Goal: Task Accomplishment & Management: Manage account settings

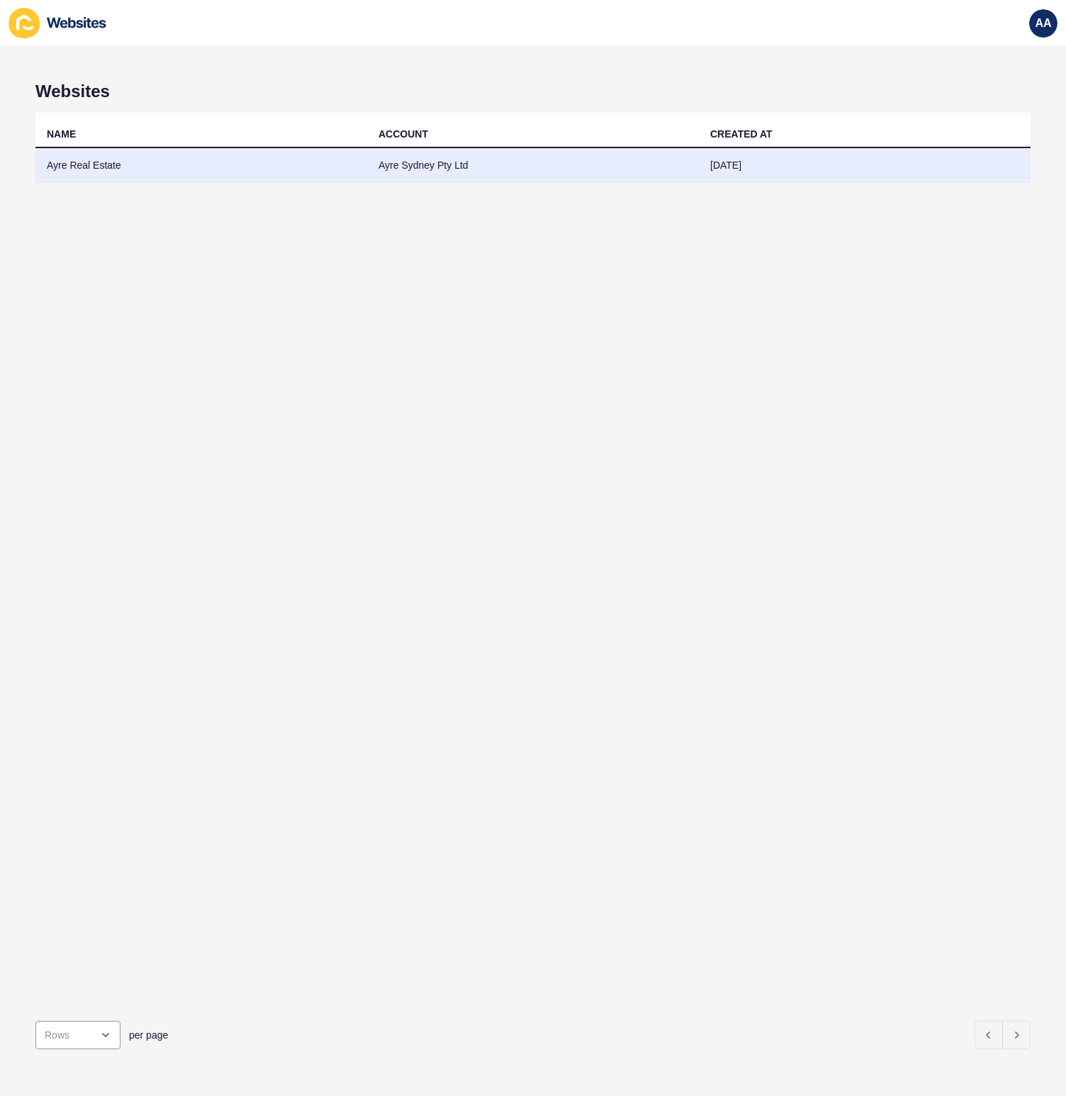
click at [108, 174] on td "Ayre Real Estate" at bounding box center [201, 165] width 332 height 35
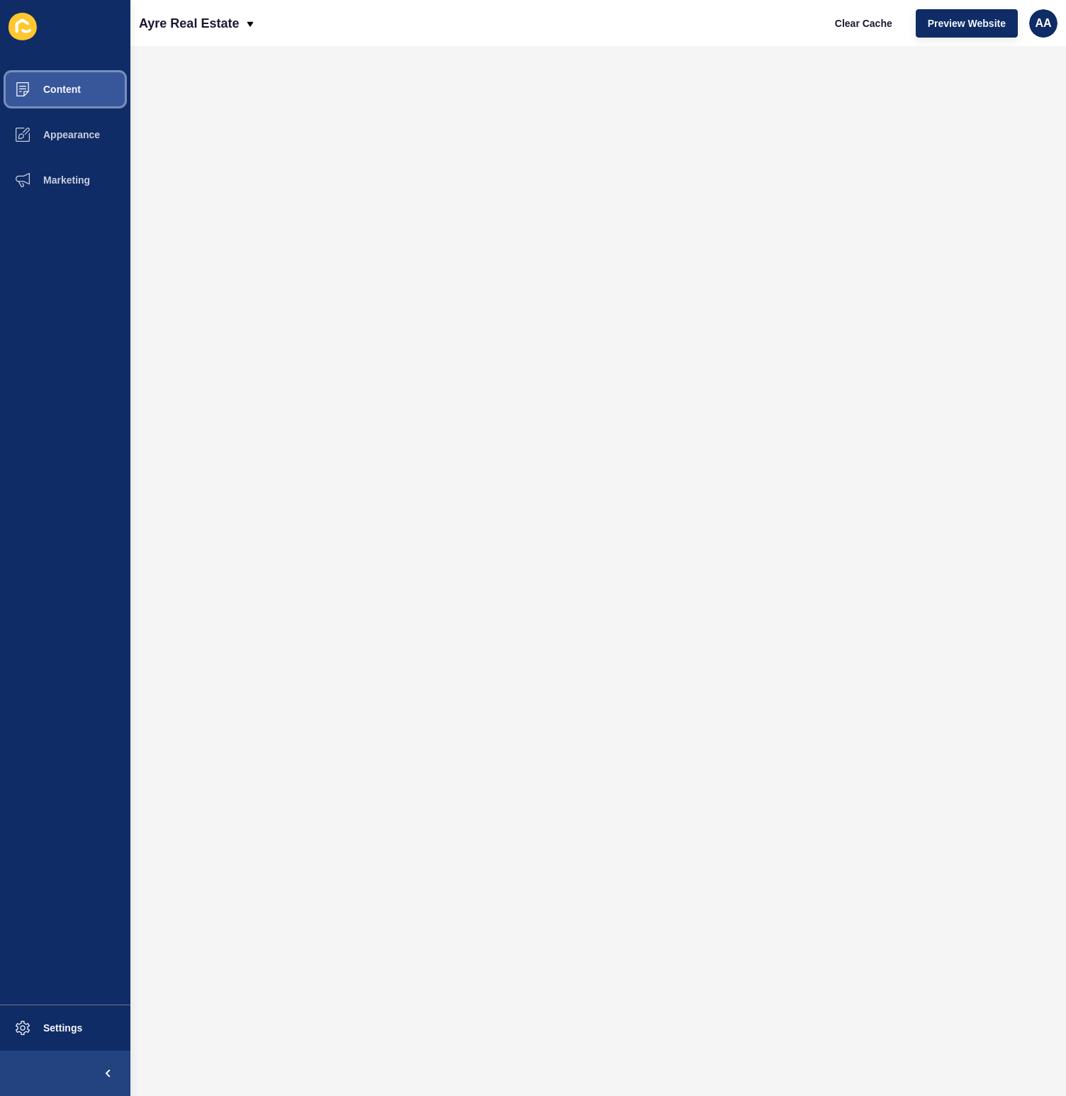
click at [92, 77] on button "Content" at bounding box center [65, 89] width 130 height 45
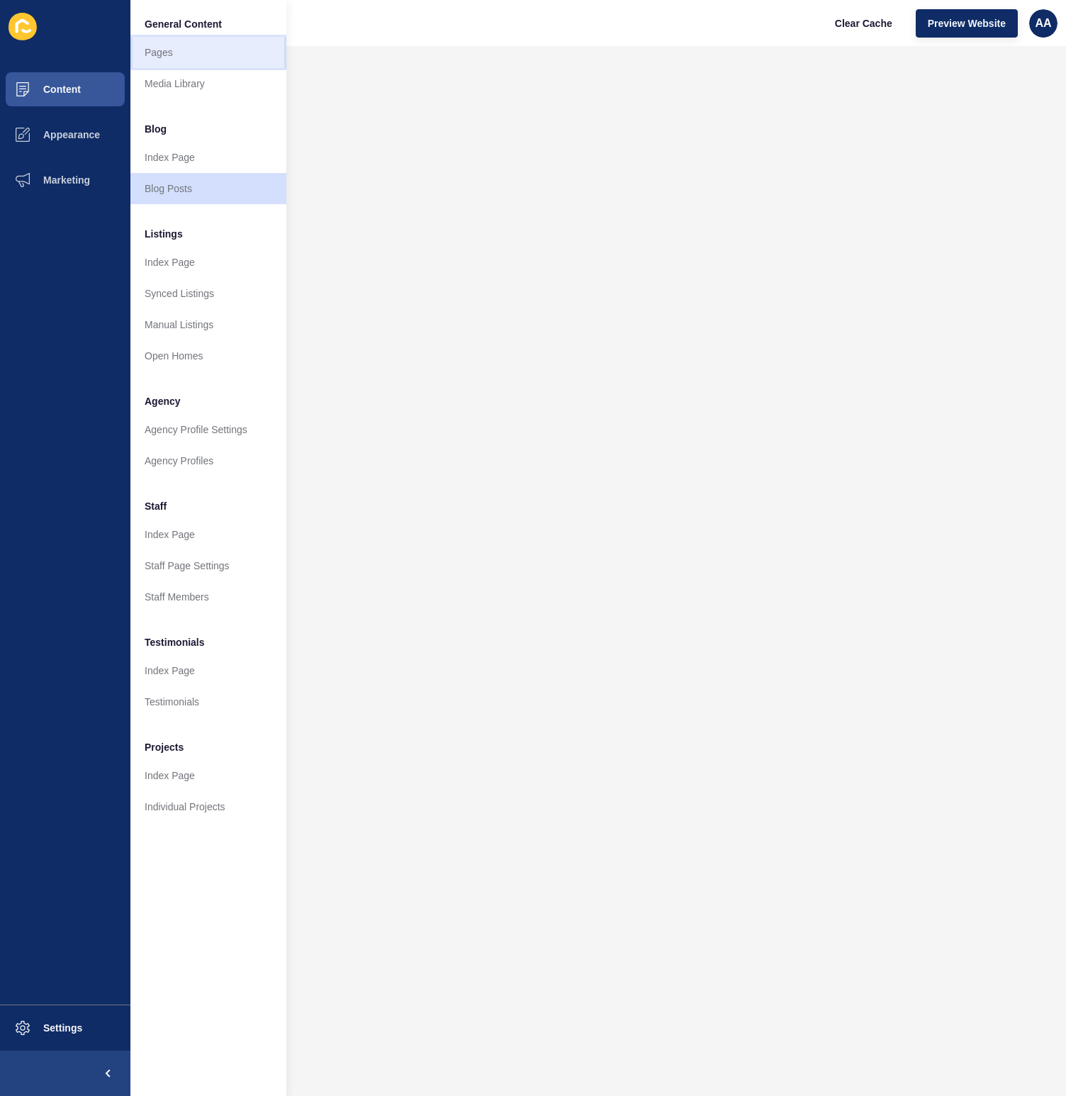
click at [211, 62] on link "Pages" at bounding box center [208, 52] width 156 height 31
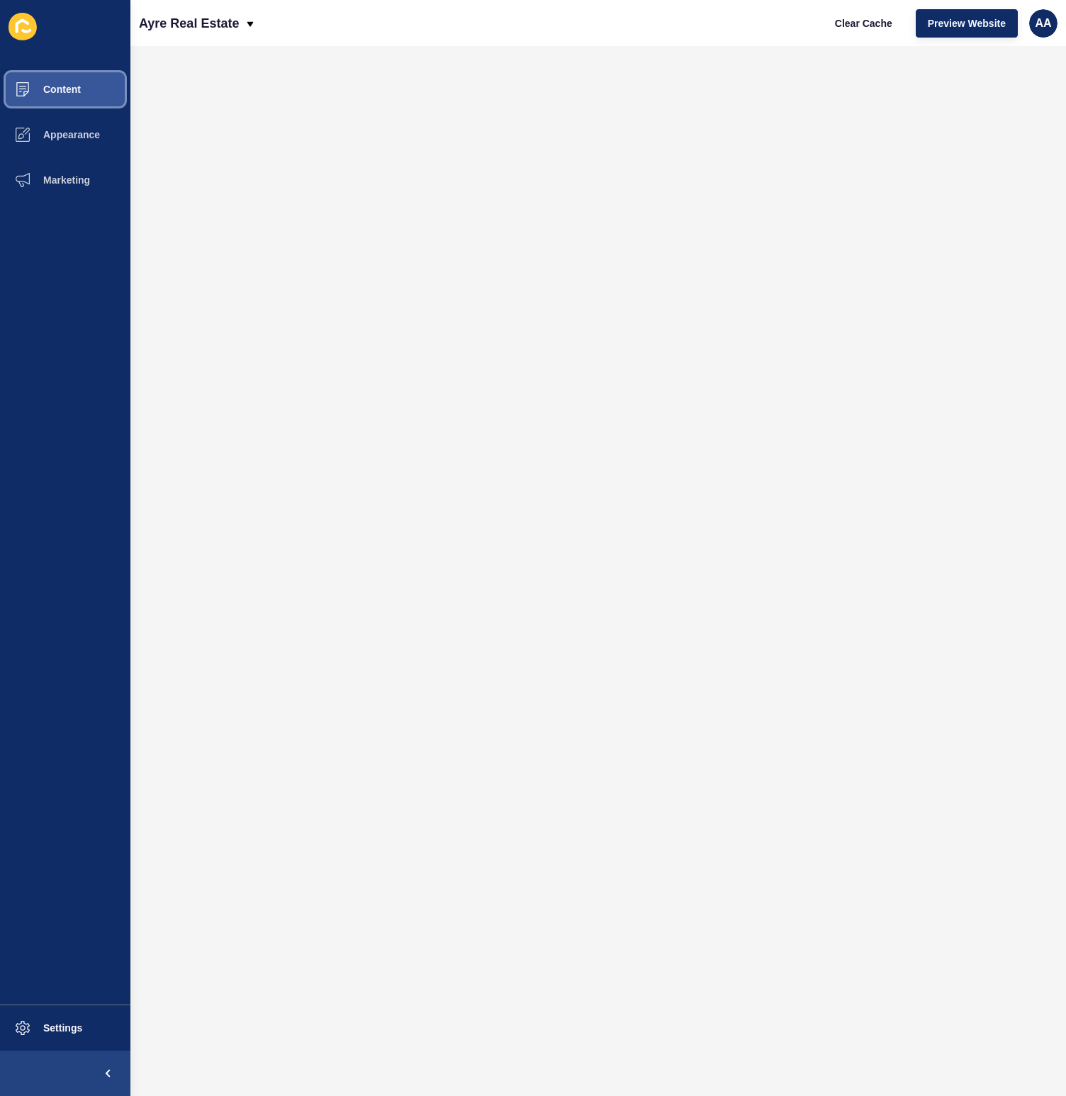
click at [77, 94] on span "Content" at bounding box center [39, 89] width 83 height 11
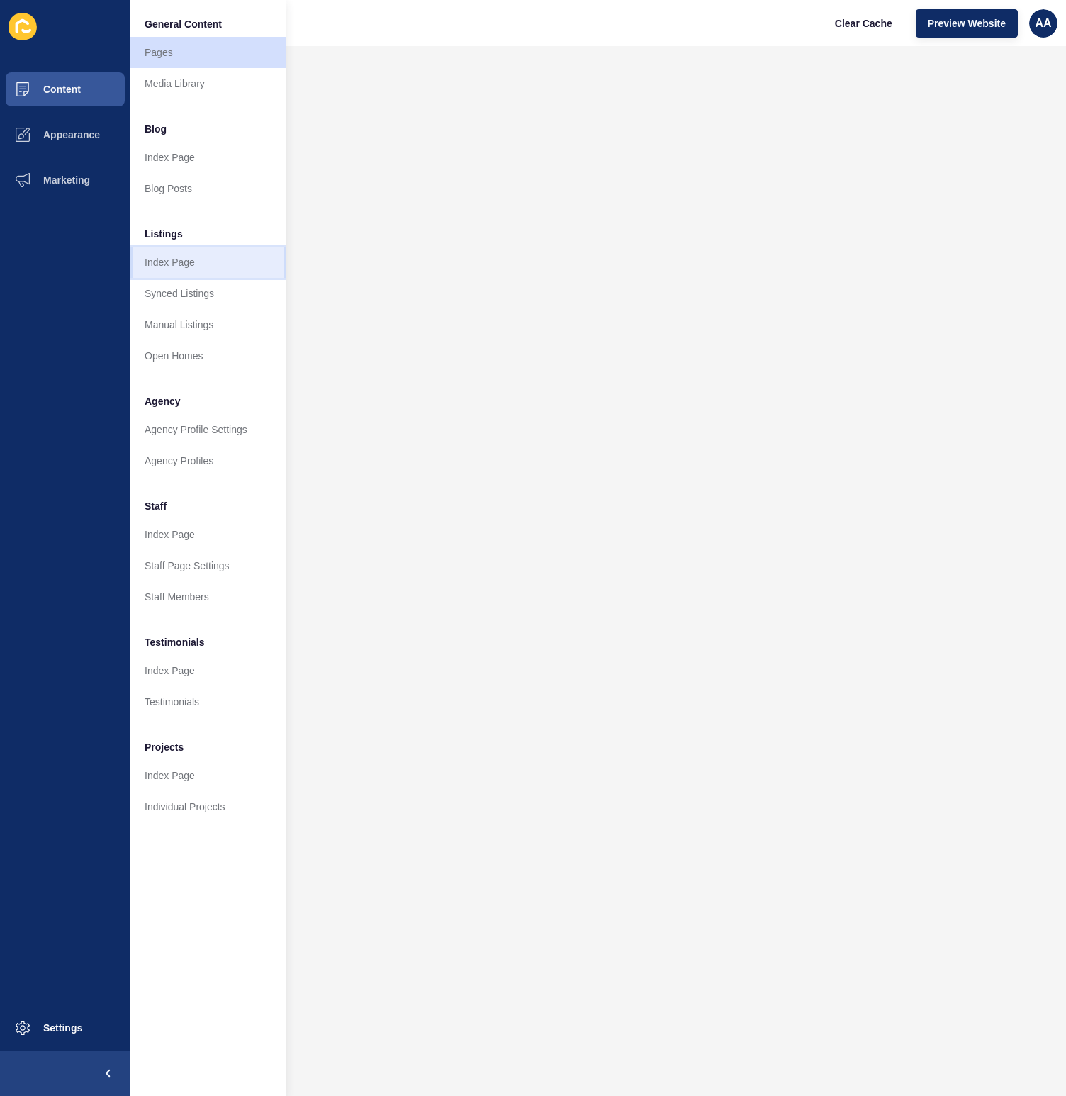
click at [203, 268] on link "Index Page" at bounding box center [208, 262] width 156 height 31
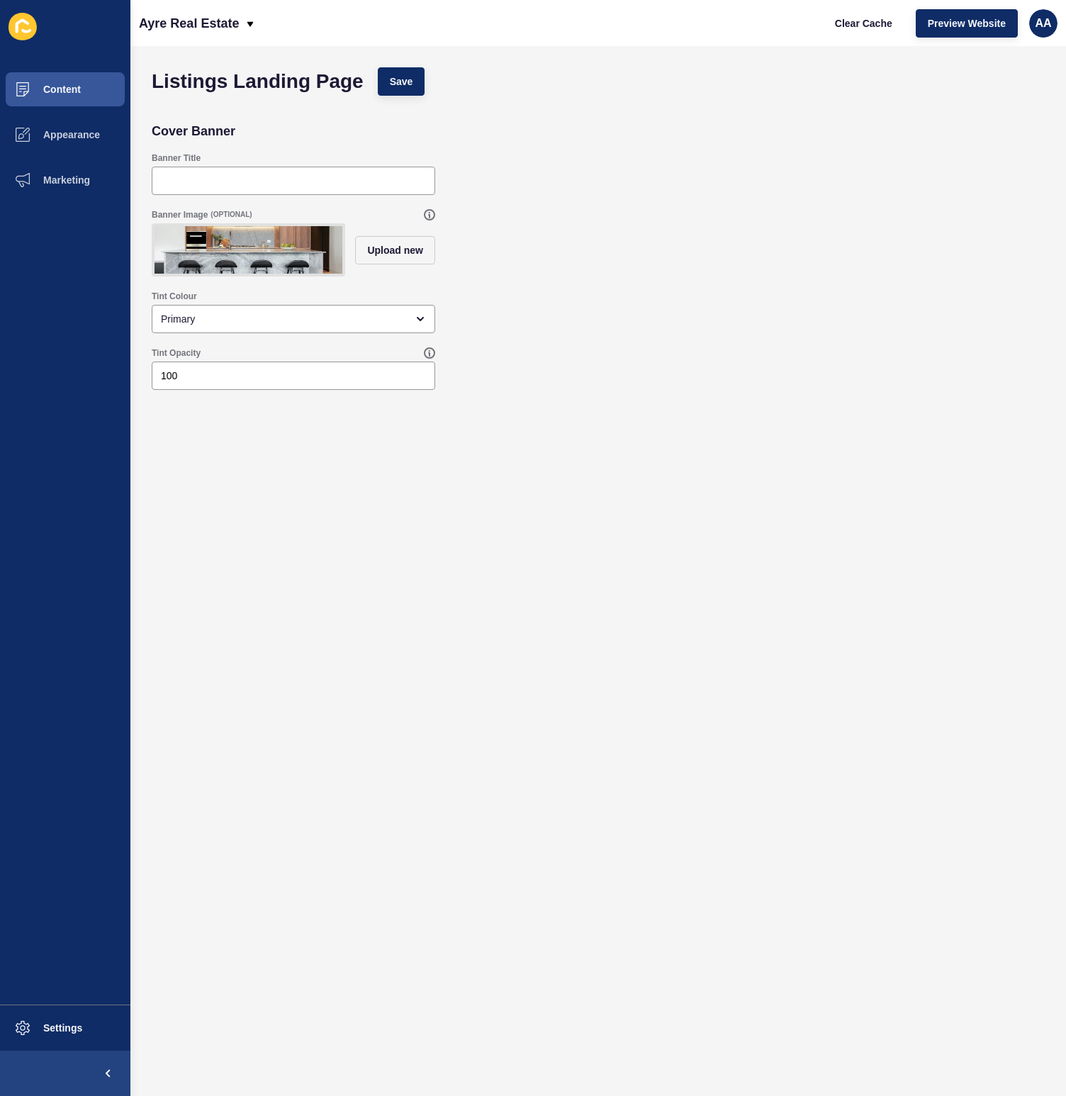
click at [553, 82] on div "Listings Landing Page Save" at bounding box center [598, 81] width 907 height 43
click at [96, 84] on button "Content" at bounding box center [65, 89] width 130 height 45
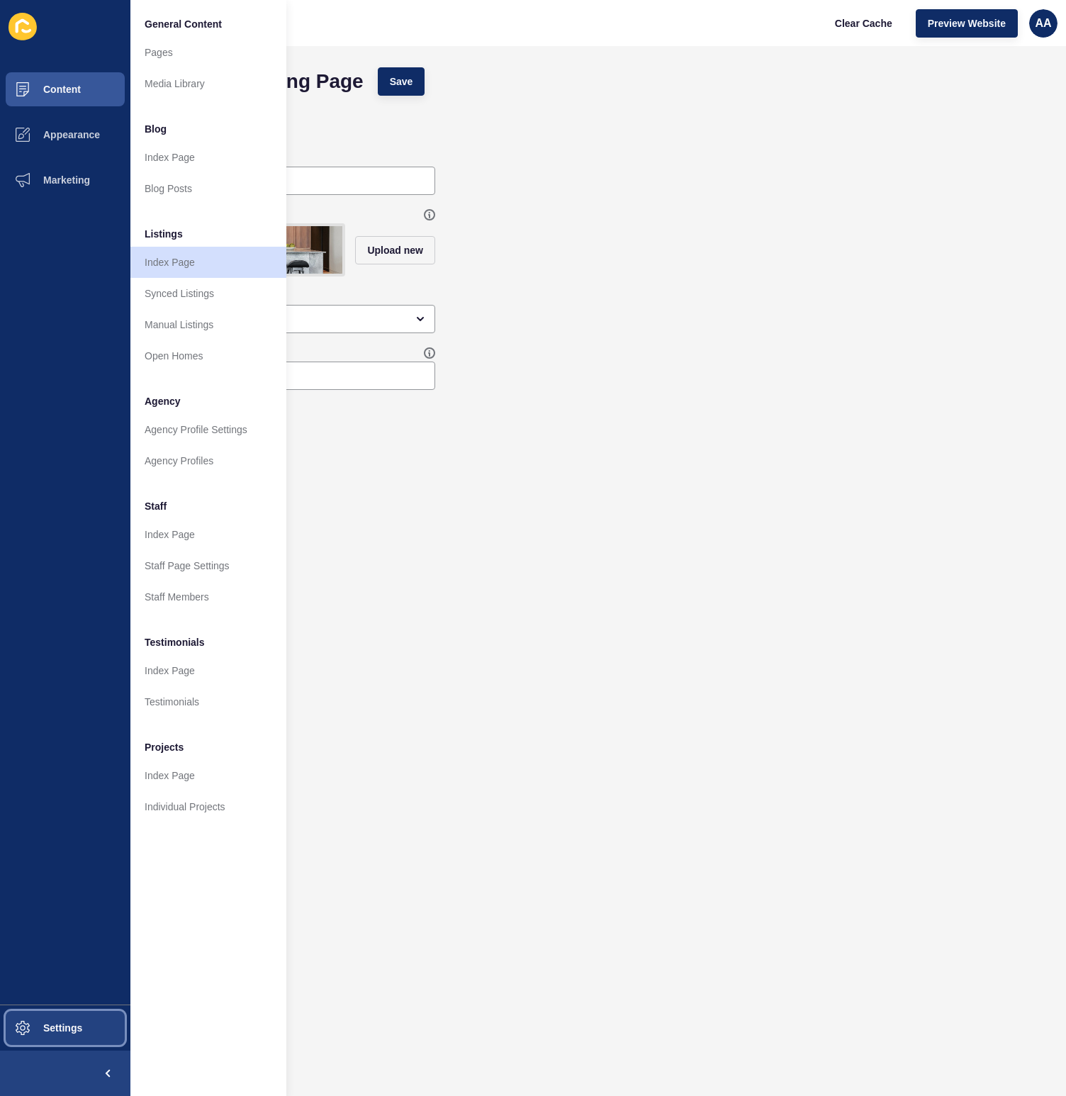
click at [58, 1035] on button "Settings" at bounding box center [65, 1027] width 130 height 45
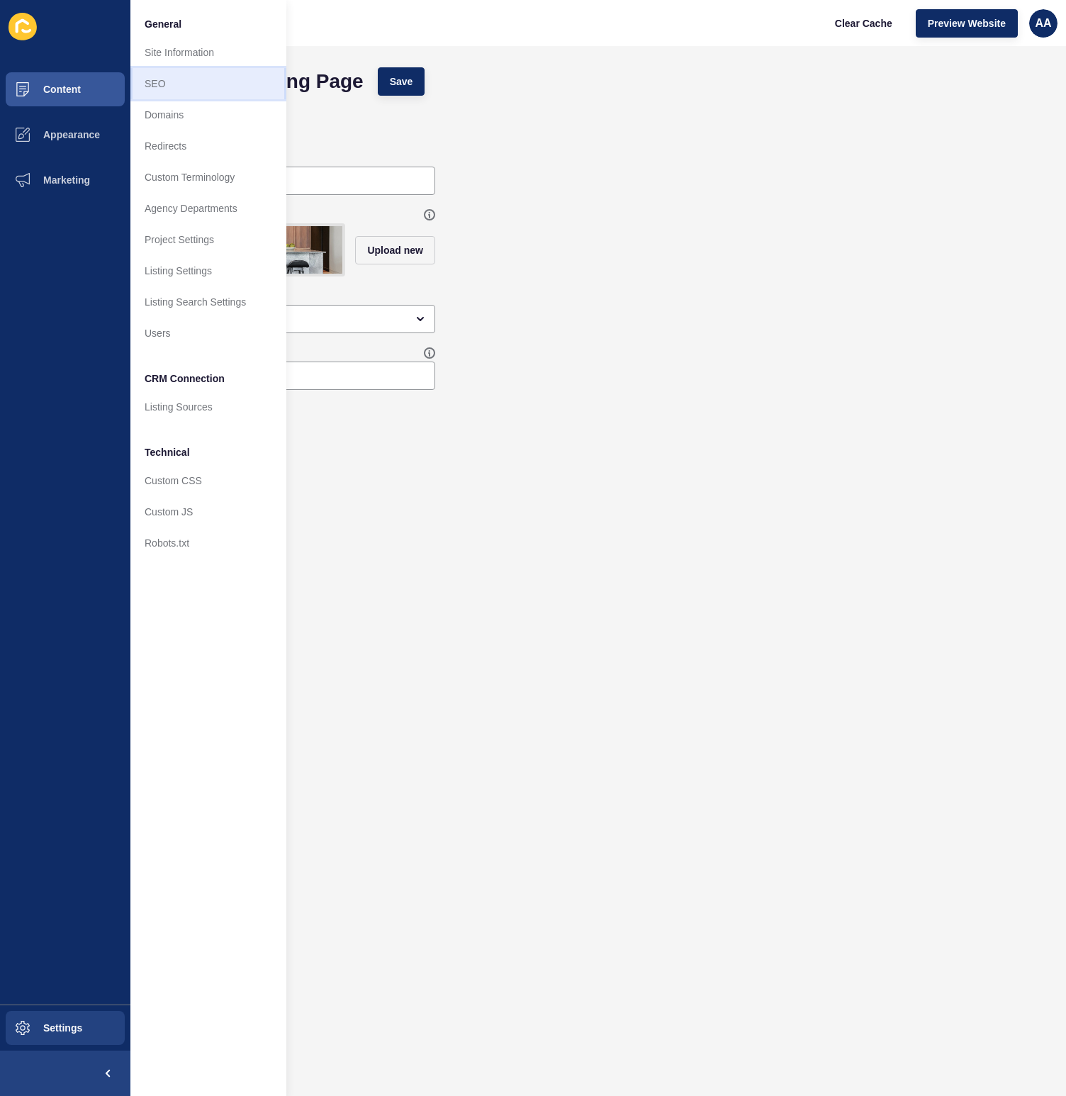
click at [211, 92] on link "SEO" at bounding box center [208, 83] width 156 height 31
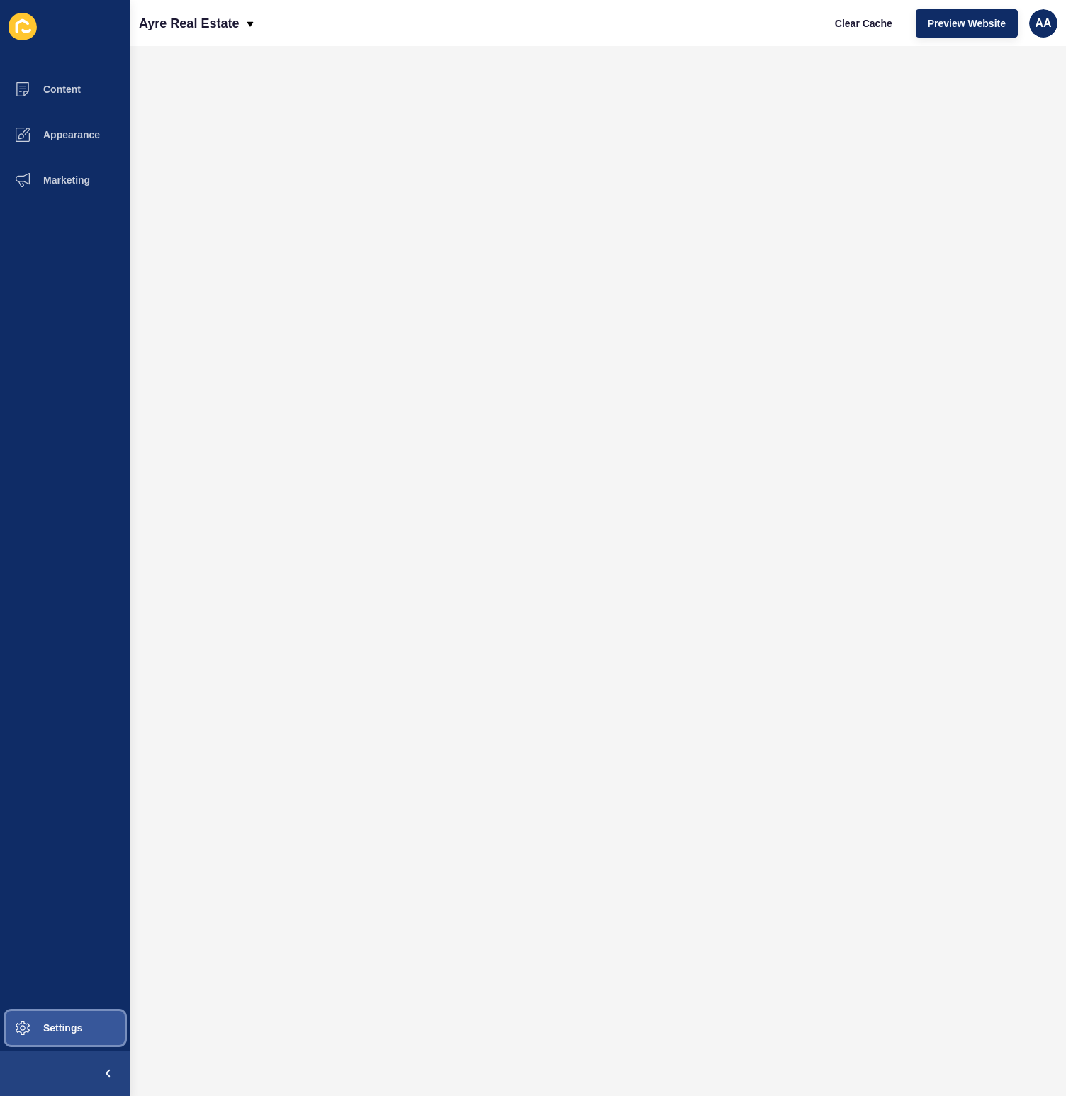
click at [108, 1013] on button "Settings" at bounding box center [65, 1027] width 130 height 45
click at [99, 90] on button "Content" at bounding box center [65, 89] width 130 height 45
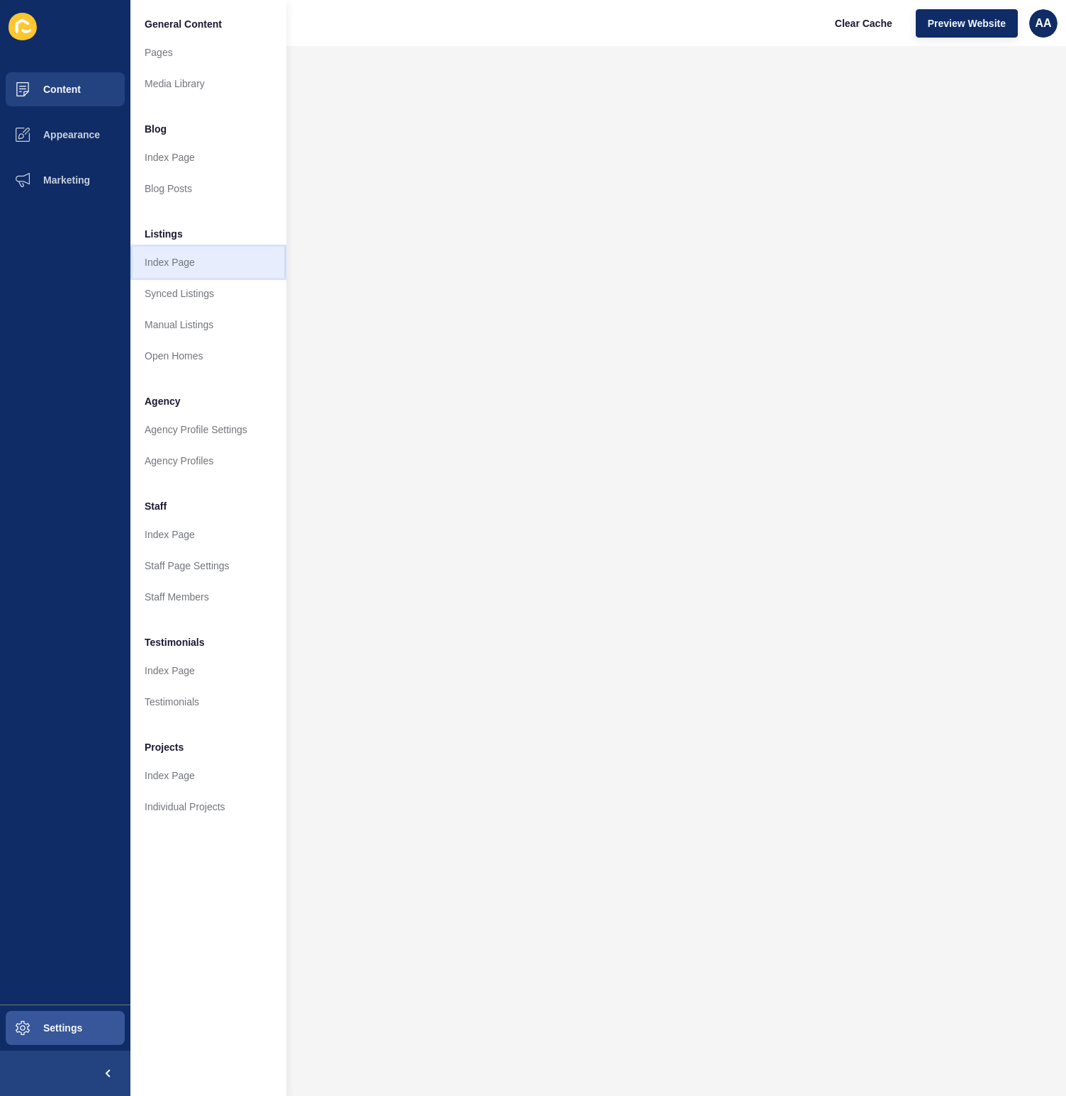
click at [204, 264] on link "Index Page" at bounding box center [208, 262] width 156 height 31
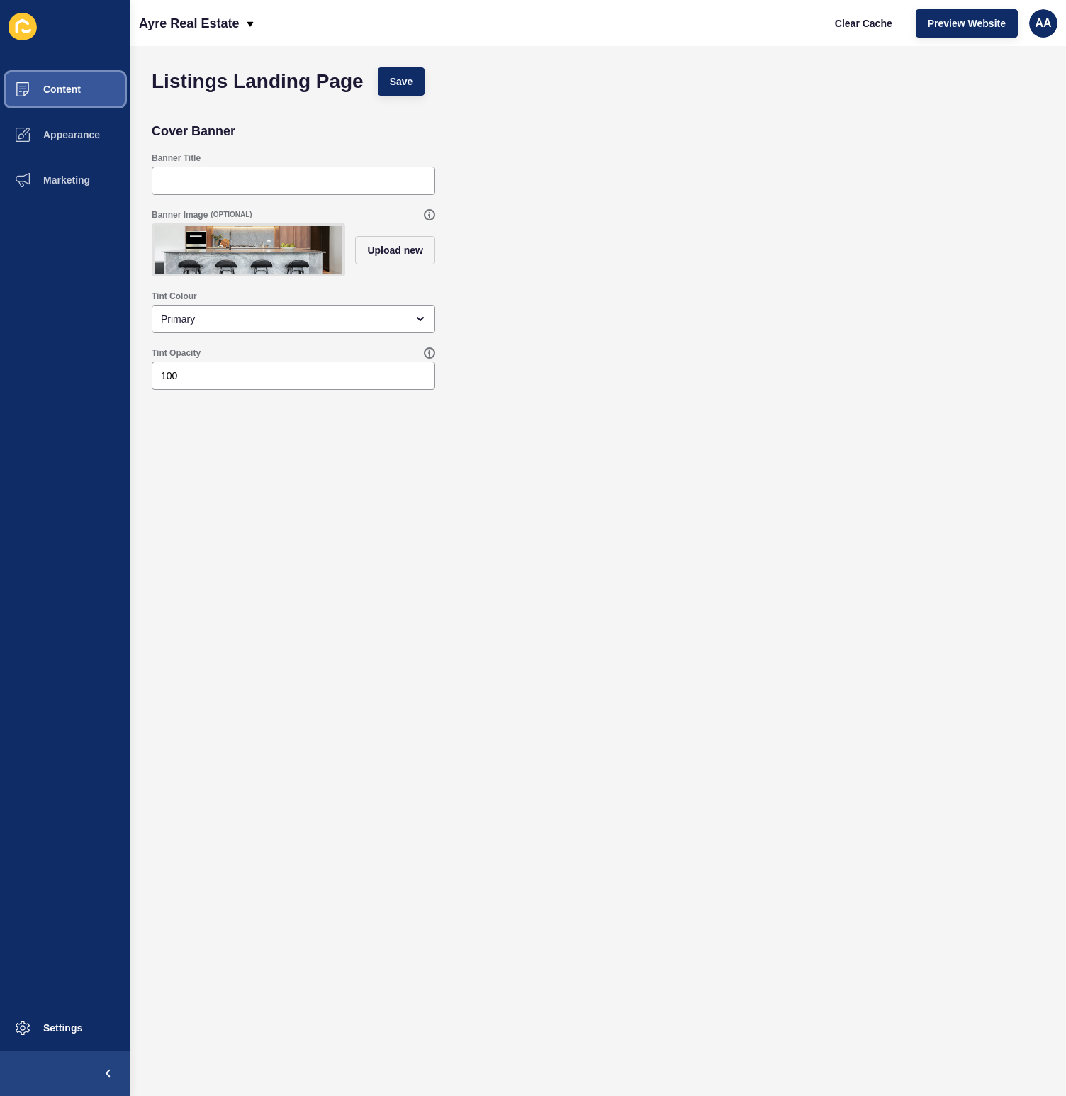
click at [74, 95] on button "Content" at bounding box center [65, 89] width 130 height 45
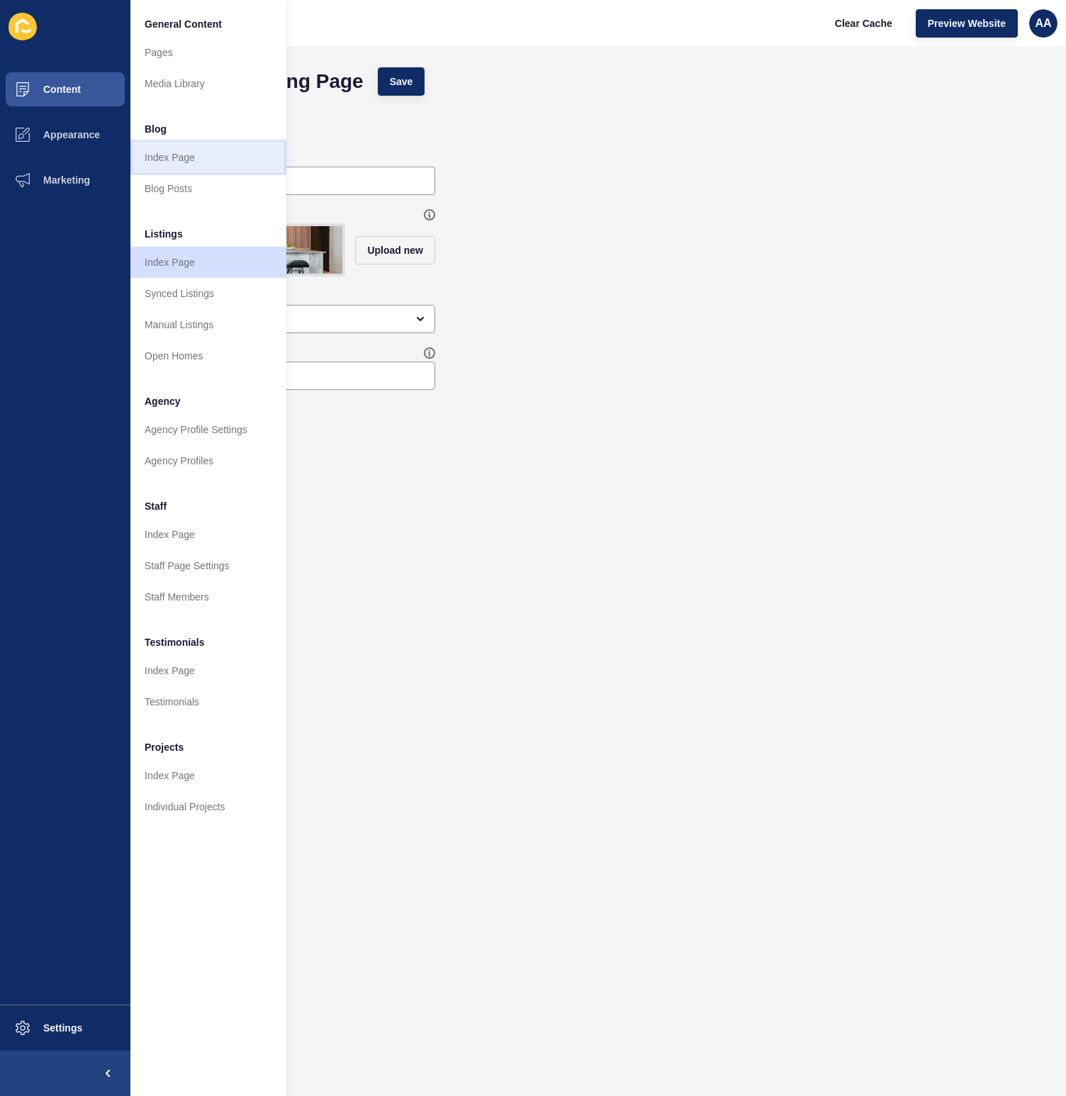
click at [181, 151] on link "Index Page" at bounding box center [208, 157] width 156 height 31
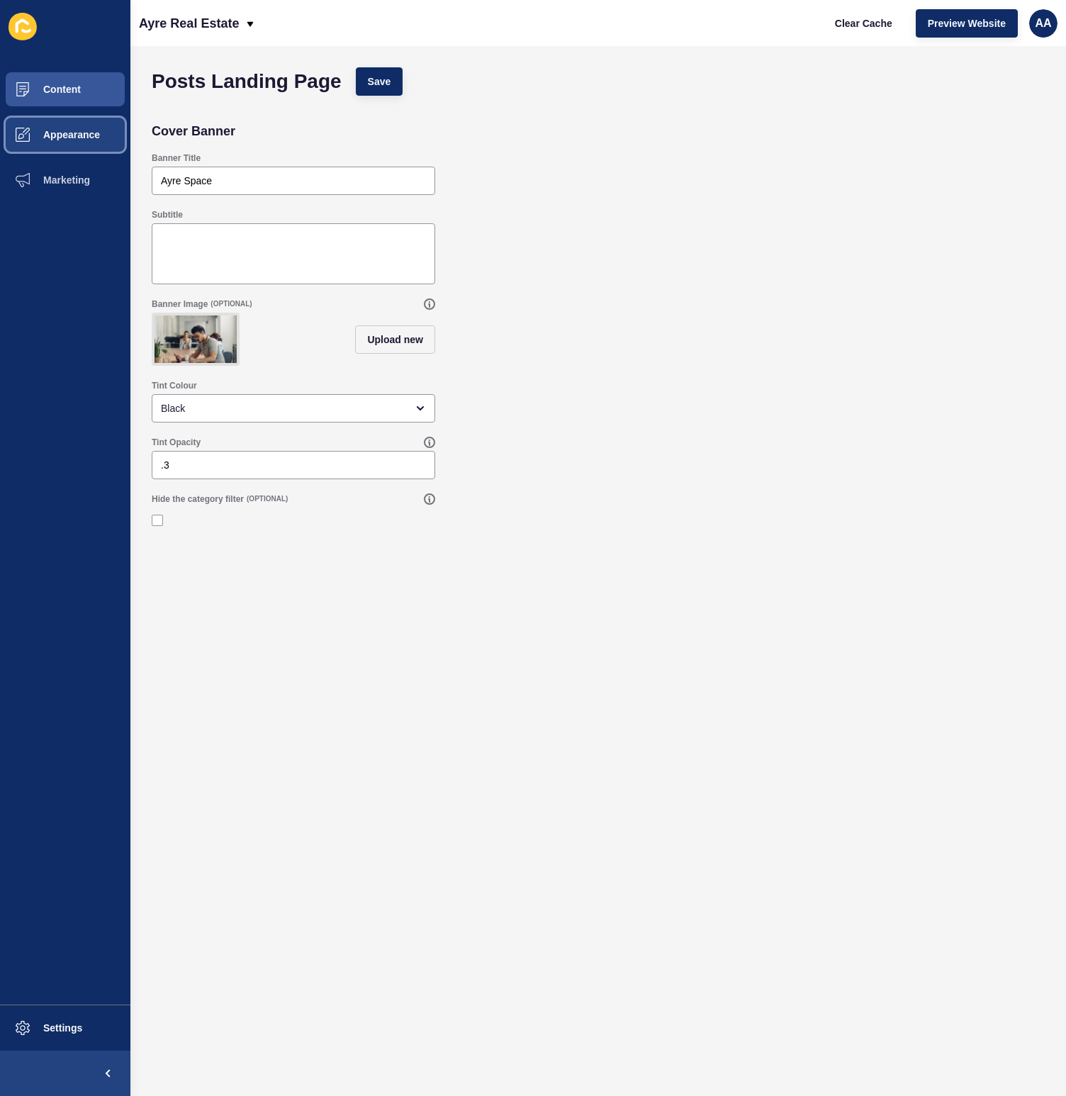
click at [75, 148] on button "Appearance" at bounding box center [65, 134] width 130 height 45
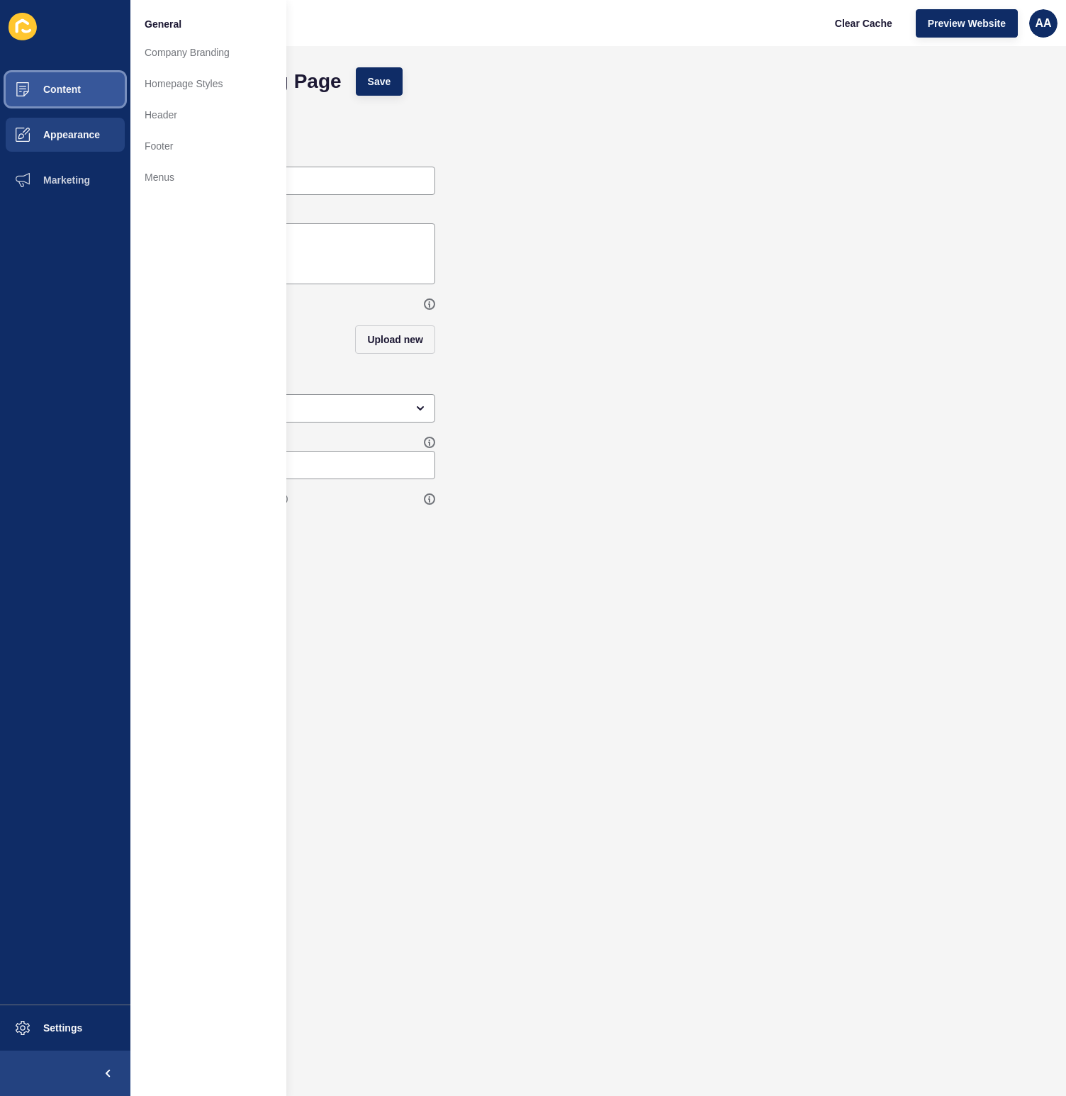
click at [77, 96] on button "Content" at bounding box center [65, 89] width 130 height 45
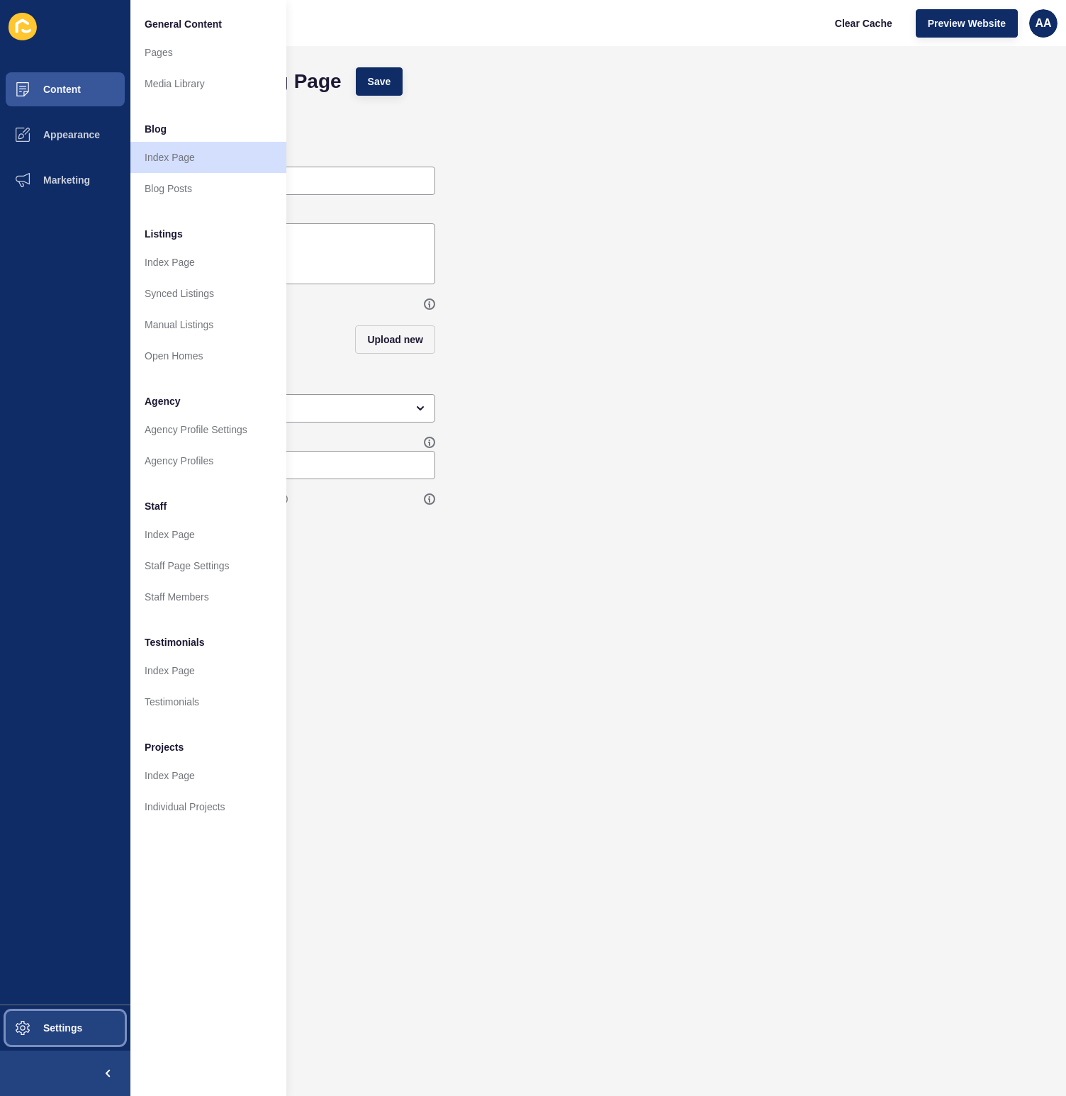
drag, startPoint x: 66, startPoint y: 1013, endPoint x: 66, endPoint y: 874, distance: 138.2
click at [66, 874] on div "Content Appearance Marketing Settings" at bounding box center [65, 548] width 130 height 1096
click at [62, 1010] on button "Settings" at bounding box center [65, 1027] width 130 height 45
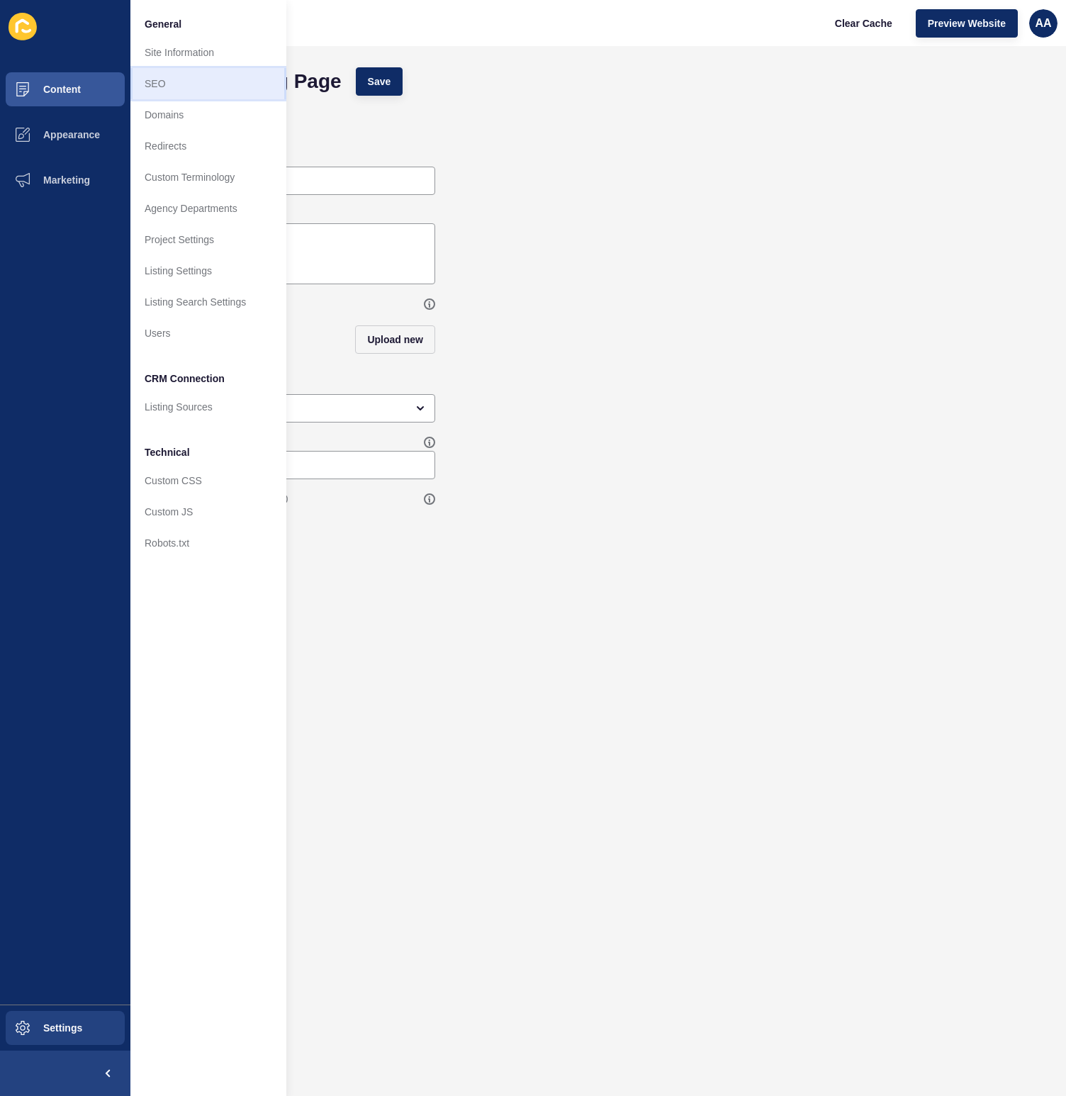
click at [196, 75] on link "SEO" at bounding box center [208, 83] width 156 height 31
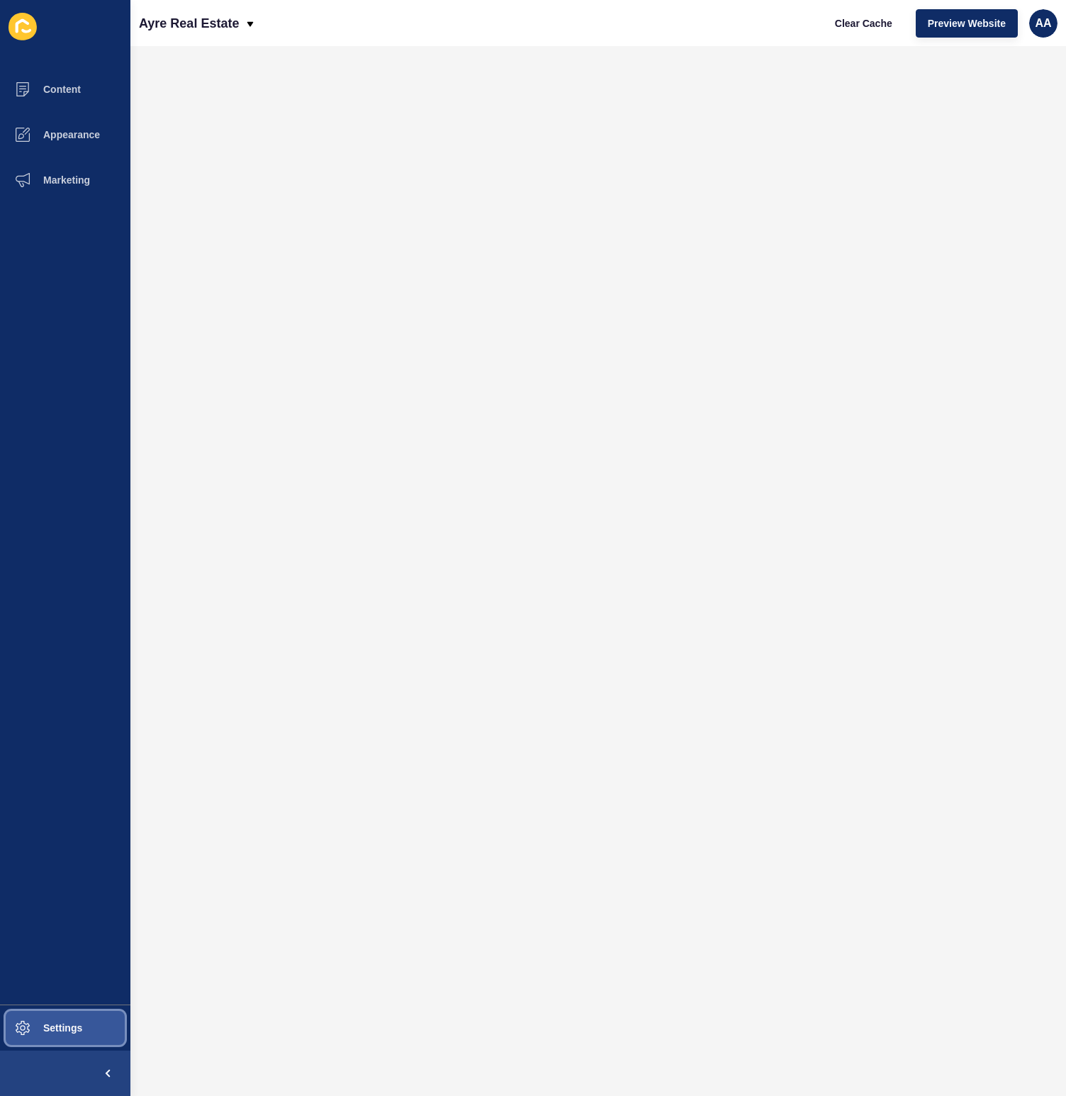
click at [86, 1031] on button "Settings" at bounding box center [65, 1027] width 130 height 45
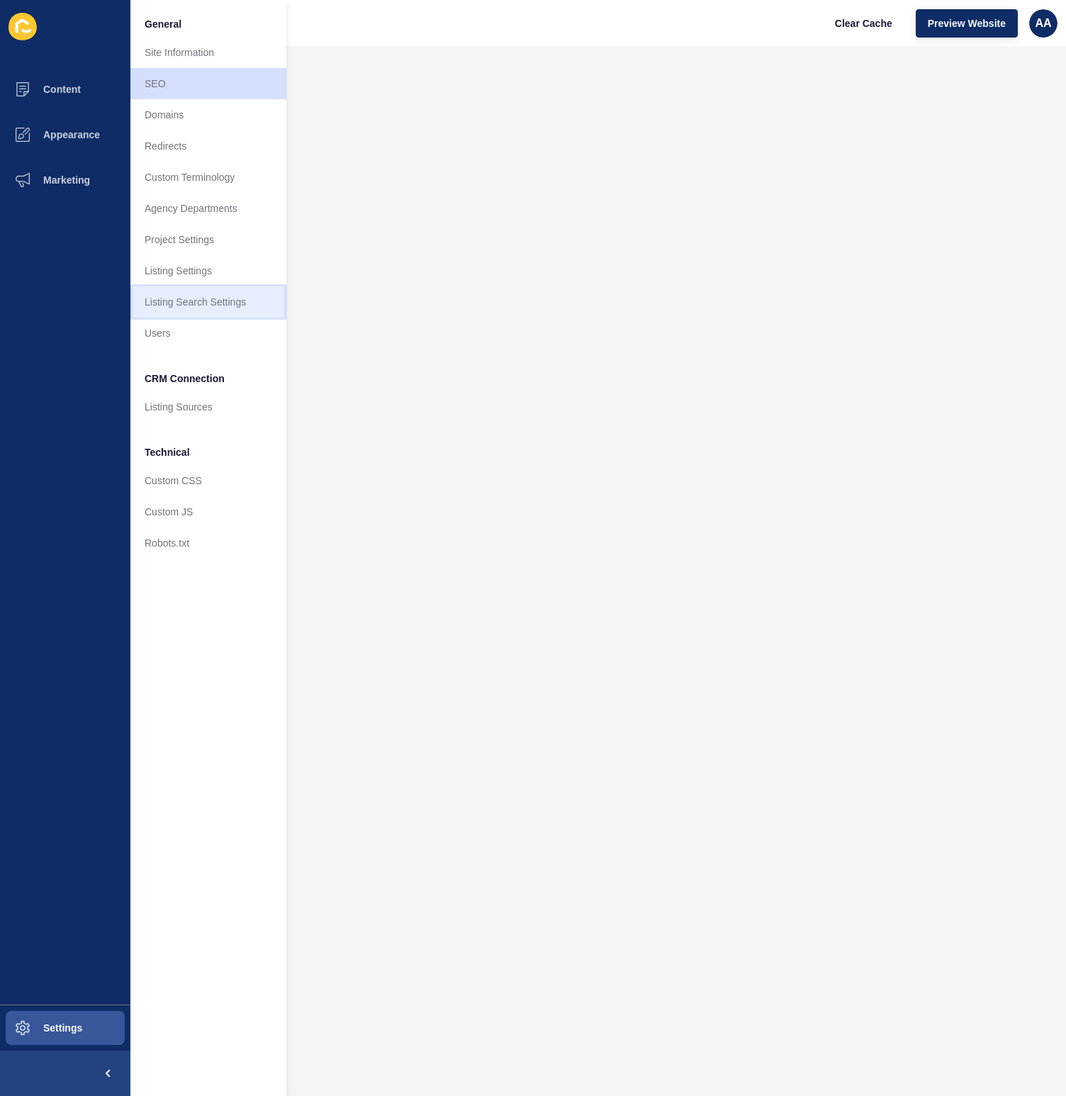
click at [218, 295] on link "Listing Search Settings" at bounding box center [208, 301] width 156 height 31
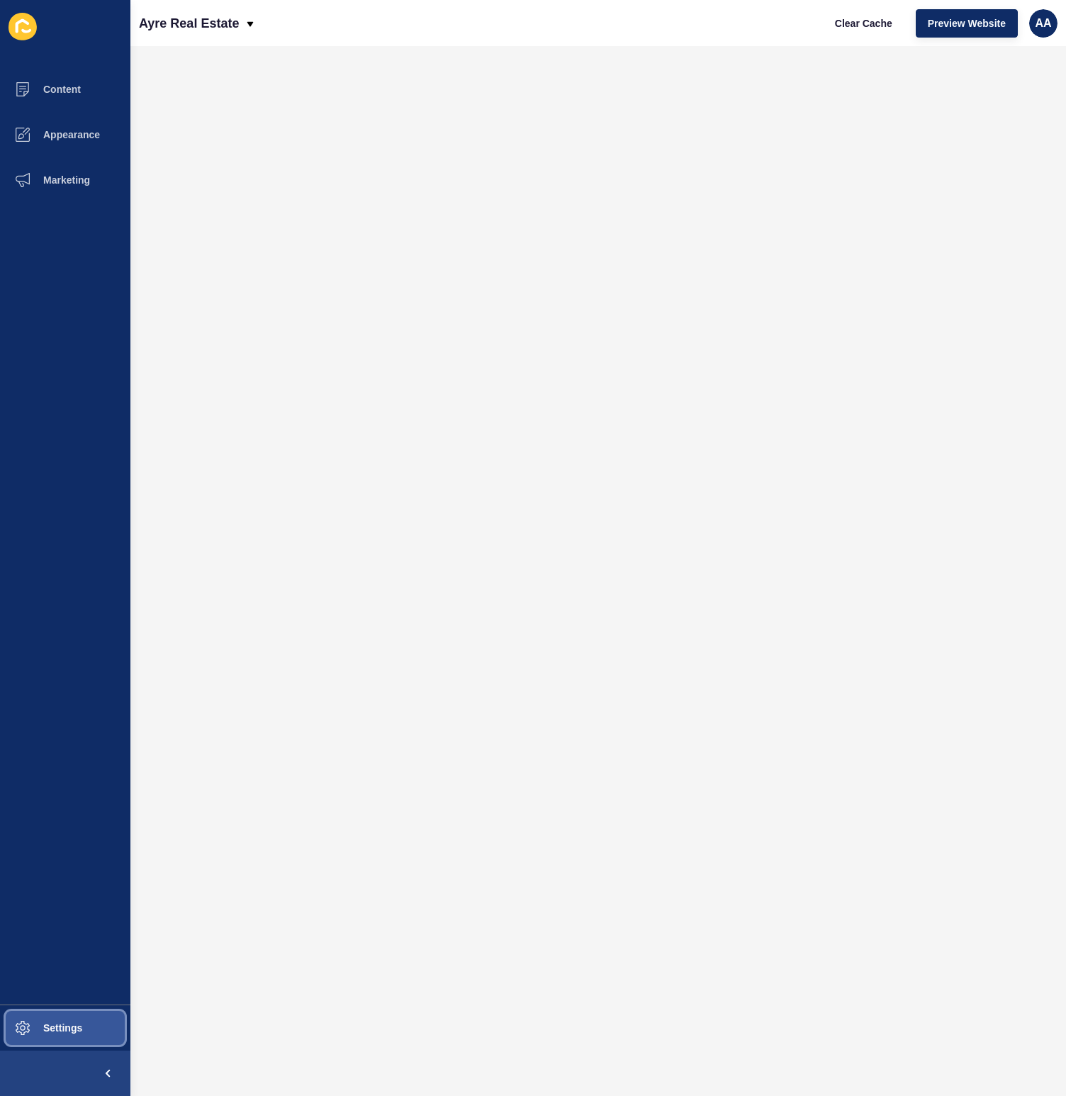
click at [96, 1037] on button "Settings" at bounding box center [65, 1027] width 130 height 45
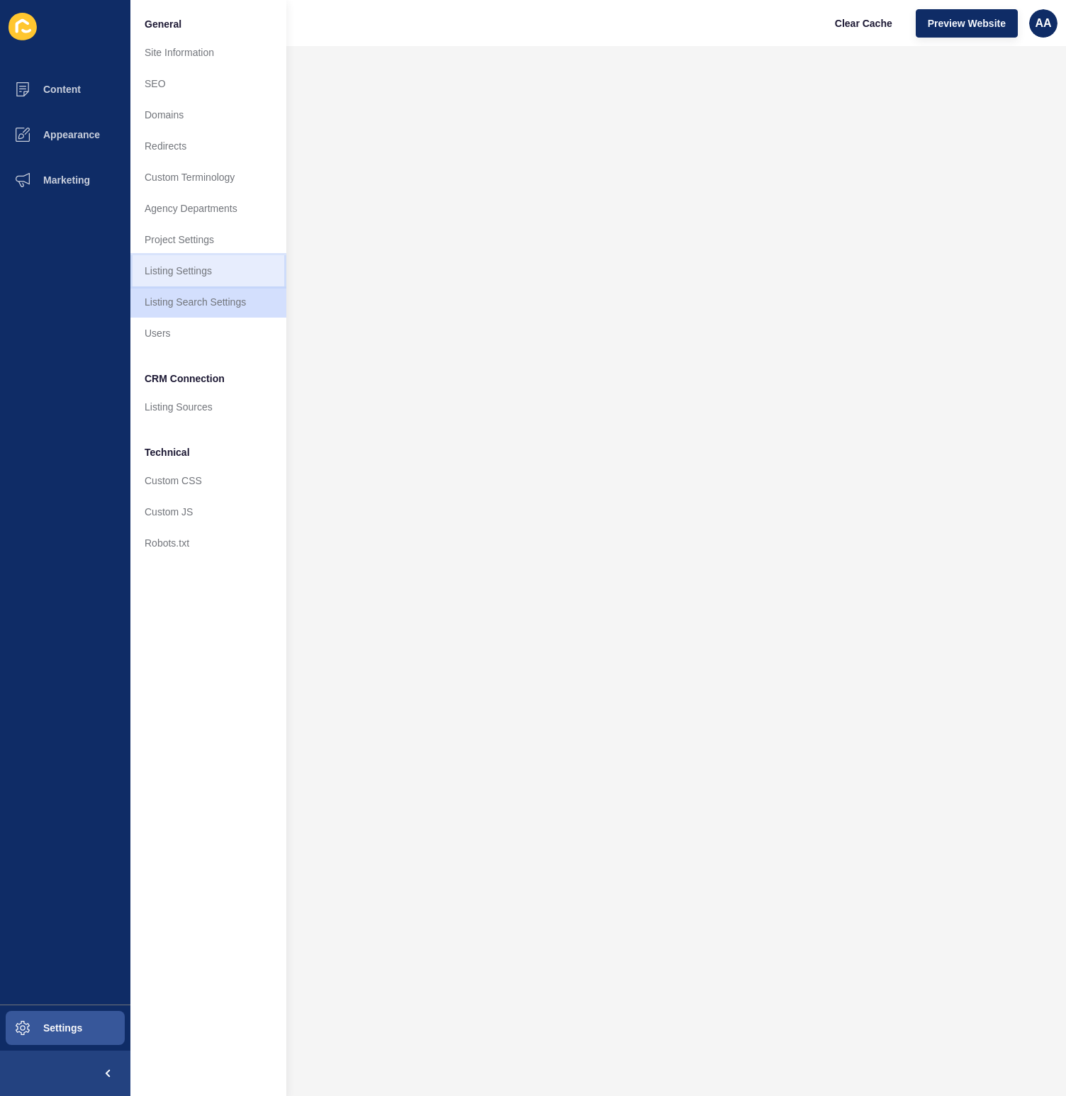
click at [203, 270] on link "Listing Settings" at bounding box center [208, 270] width 156 height 31
